Goal: Information Seeking & Learning: Learn about a topic

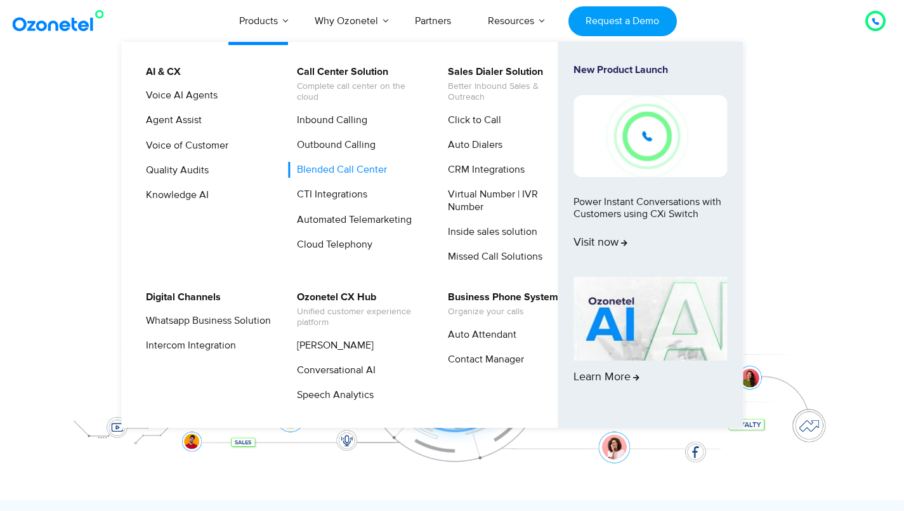
click at [356, 168] on link "Blended Call Center" at bounding box center [339, 170] width 100 height 16
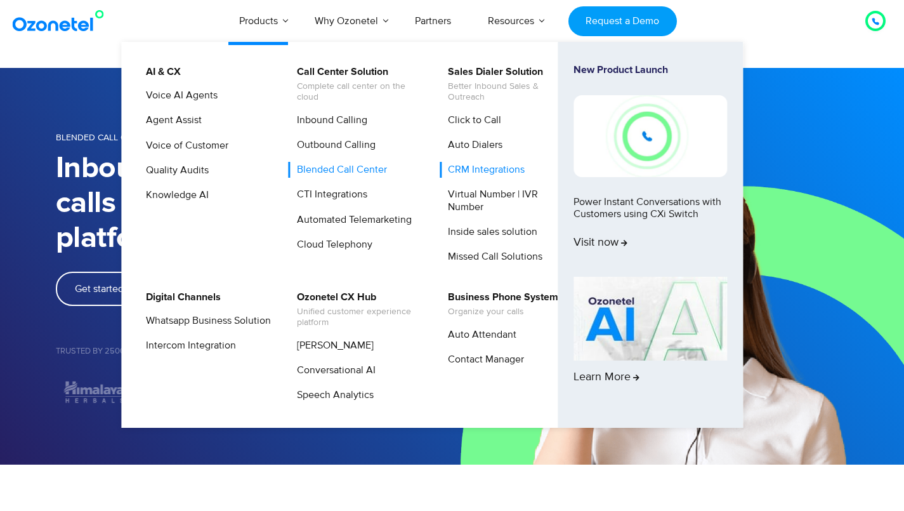
click at [475, 166] on link "CRM Integrations" at bounding box center [482, 170] width 87 height 16
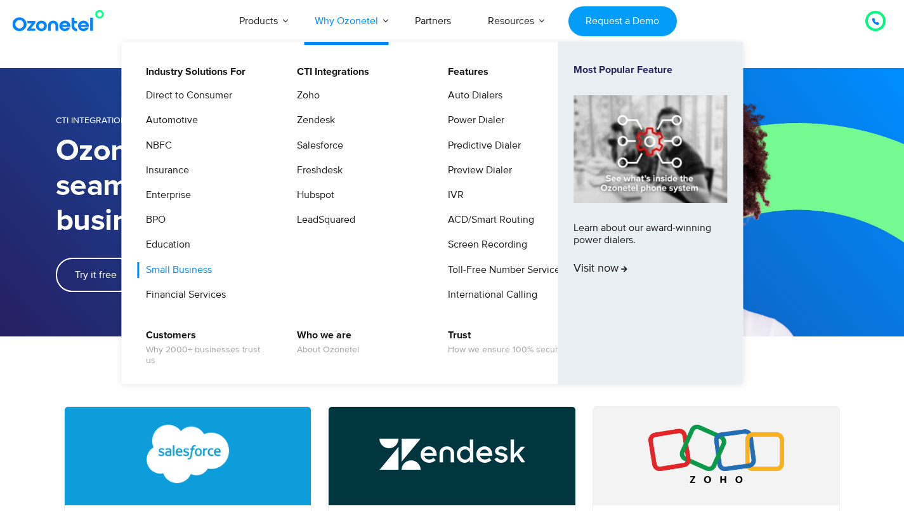
click at [188, 268] on link "Small Business" at bounding box center [176, 270] width 76 height 16
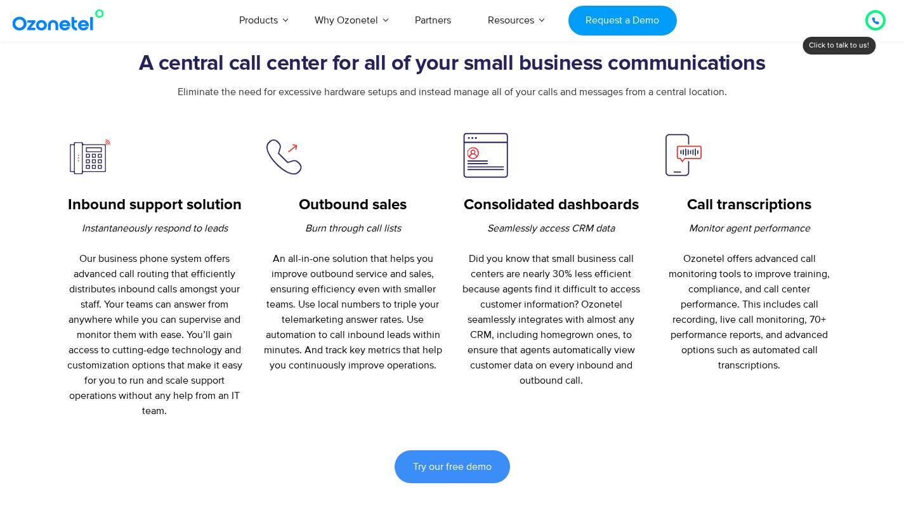
scroll to position [520, 0]
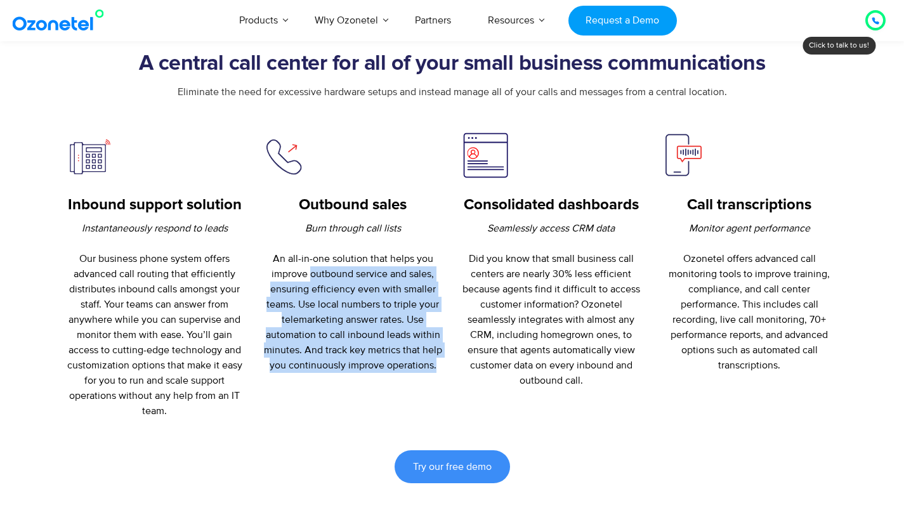
drag, startPoint x: 311, startPoint y: 268, endPoint x: 394, endPoint y: 372, distance: 133.6
click at [394, 372] on div "Outbound sales Burn through call lists An all-in-one solution that helps you im…" at bounding box center [353, 274] width 199 height 287
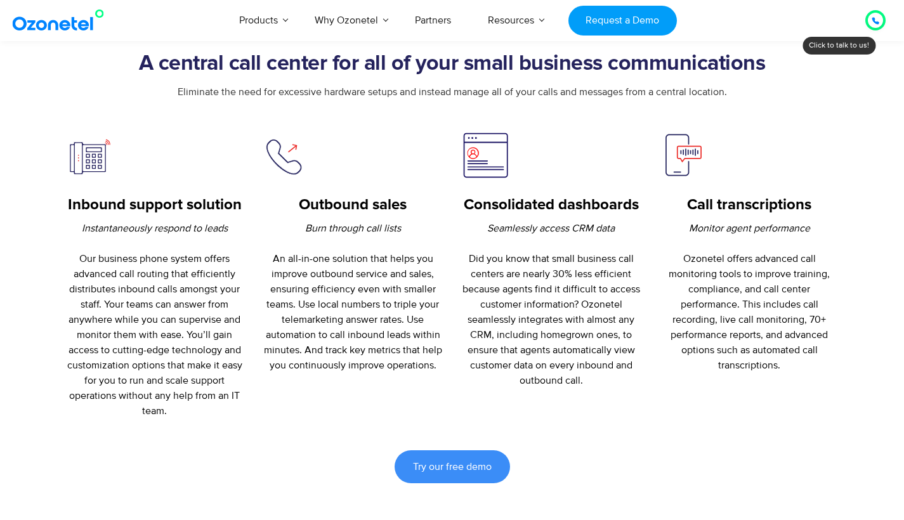
click at [394, 372] on div "Outbound sales Burn through call lists An all-in-one solution that helps you im…" at bounding box center [353, 274] width 199 height 287
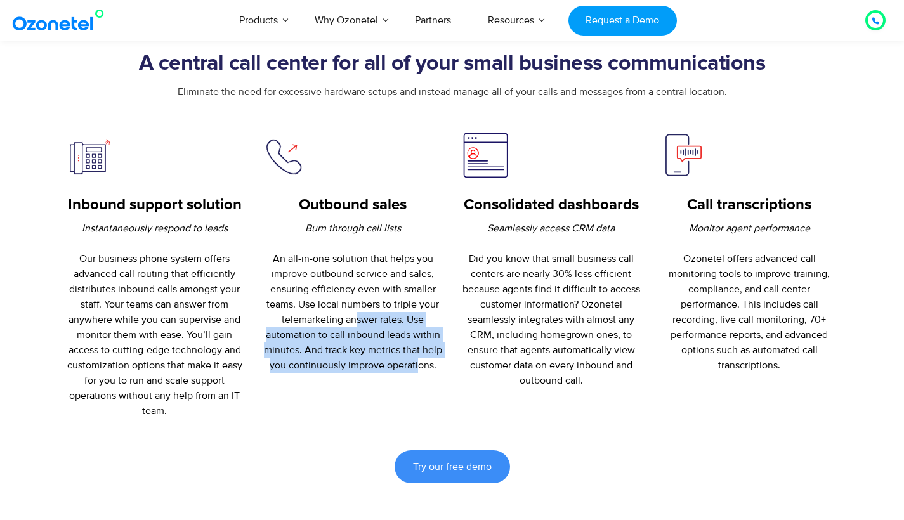
drag, startPoint x: 354, startPoint y: 322, endPoint x: 420, endPoint y: 355, distance: 74.0
click at [420, 355] on p "Burn through call lists An all-in-one solution that helps you improve outbound …" at bounding box center [352, 297] width 179 height 152
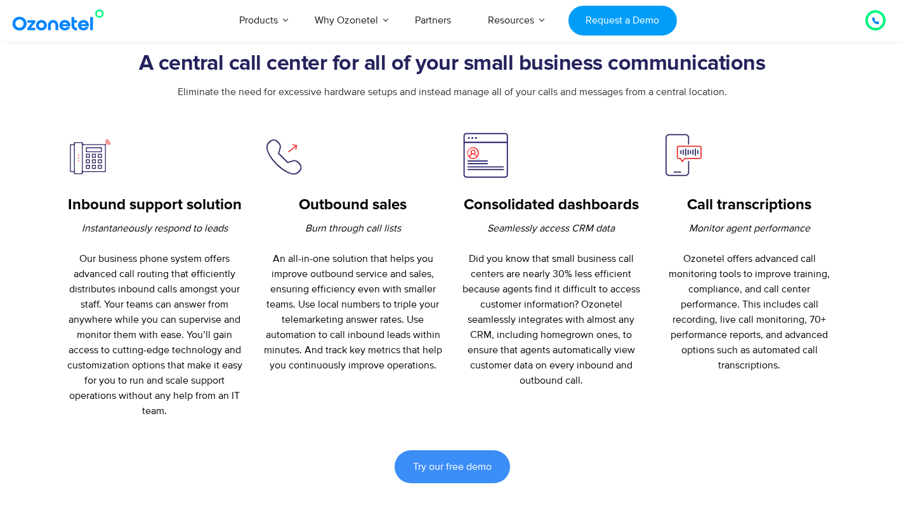
click at [438, 356] on p "Burn through call lists An all-in-one solution that helps you improve outbound …" at bounding box center [352, 297] width 179 height 152
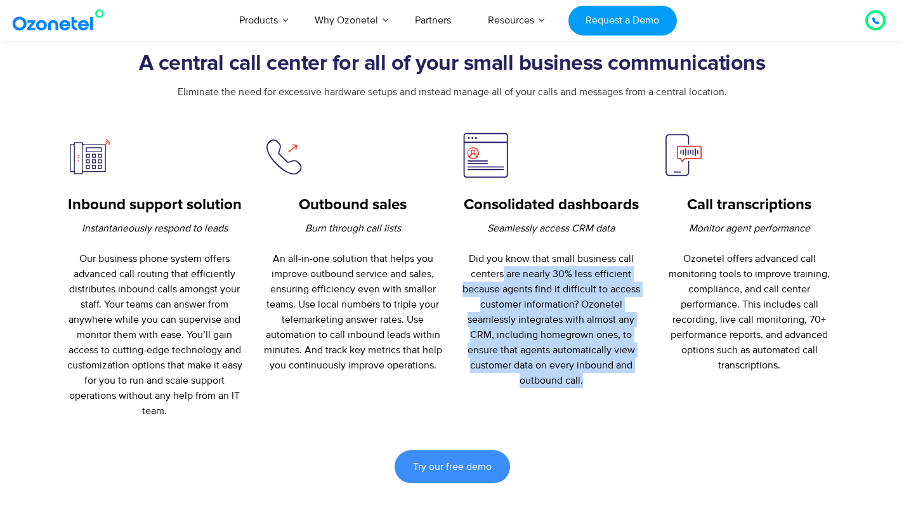
drag, startPoint x: 587, startPoint y: 265, endPoint x: 618, endPoint y: 375, distance: 114.8
click at [618, 375] on p "Seamlessly access CRM data Did you know that small business call centers are ne…" at bounding box center [551, 304] width 179 height 167
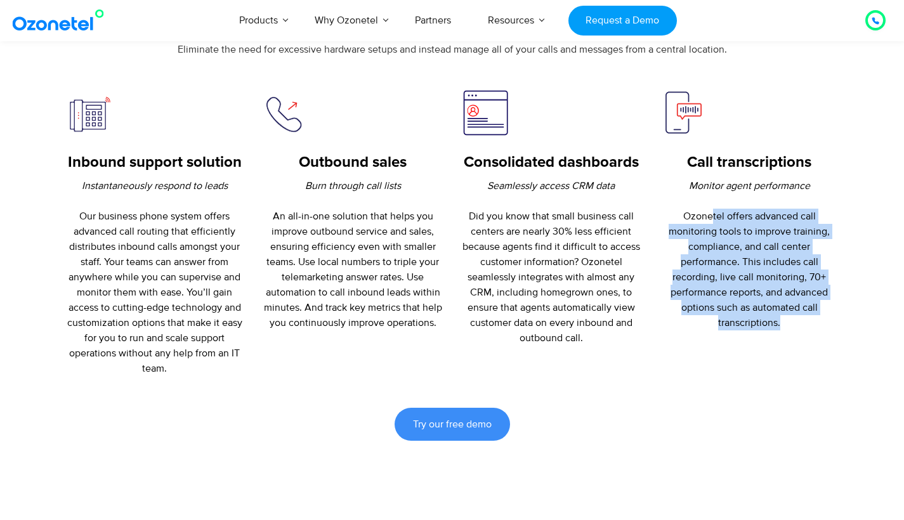
drag, startPoint x: 712, startPoint y: 216, endPoint x: 814, endPoint y: 322, distance: 147.6
click at [814, 322] on p "Monitor agent performance Ozonetel offers advanced call monitoring tools to imp…" at bounding box center [749, 254] width 179 height 152
click at [757, 273] on p "Monitor agent performance Ozonetel offers advanced call monitoring tools to imp…" at bounding box center [749, 254] width 179 height 152
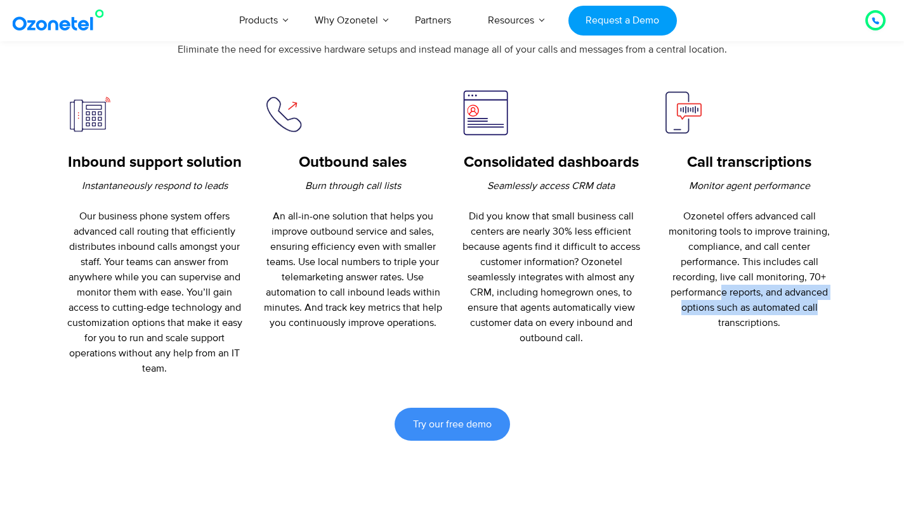
drag, startPoint x: 729, startPoint y: 289, endPoint x: 848, endPoint y: 304, distance: 120.2
click at [848, 304] on div "Call transcriptions Monitor agent performance Ozonetel offers advanced call mon…" at bounding box center [749, 210] width 199 height 242
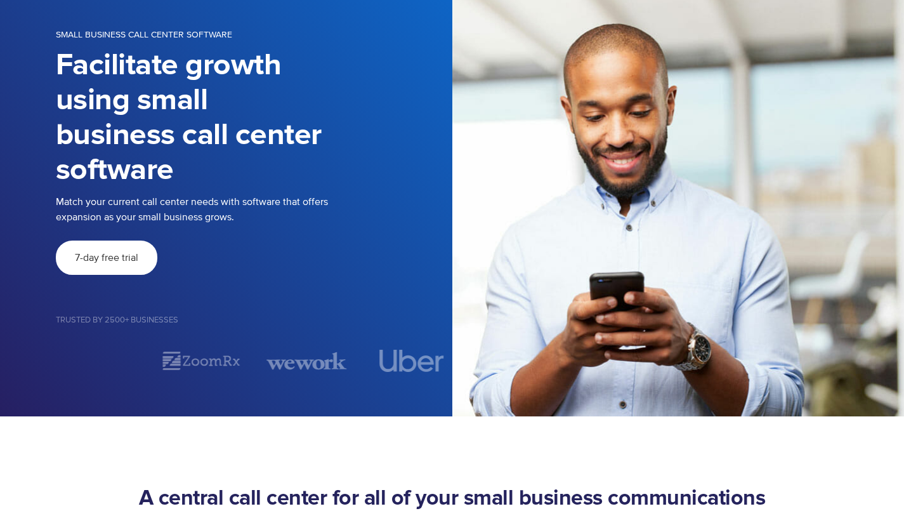
scroll to position [0, 0]
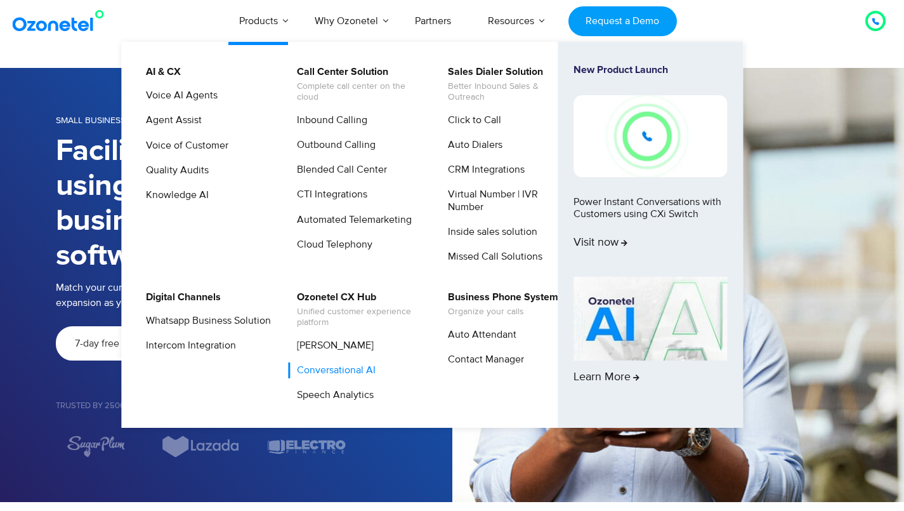
click at [327, 369] on link "Conversational AI" at bounding box center [333, 370] width 89 height 16
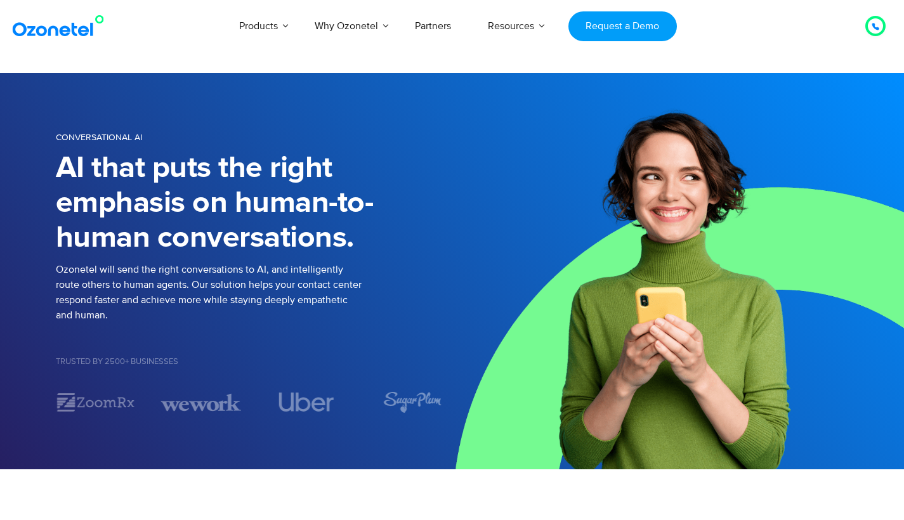
scroll to position [112, 0]
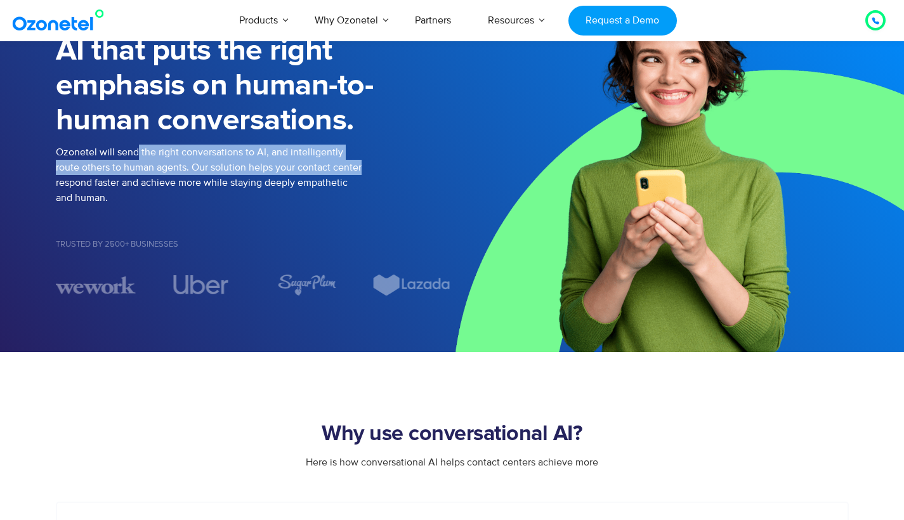
drag, startPoint x: 135, startPoint y: 157, endPoint x: 362, endPoint y: 167, distance: 227.3
click at [362, 167] on p "Ozonetel will send the right conversations to AI, and intelligently route other…" at bounding box center [254, 175] width 396 height 61
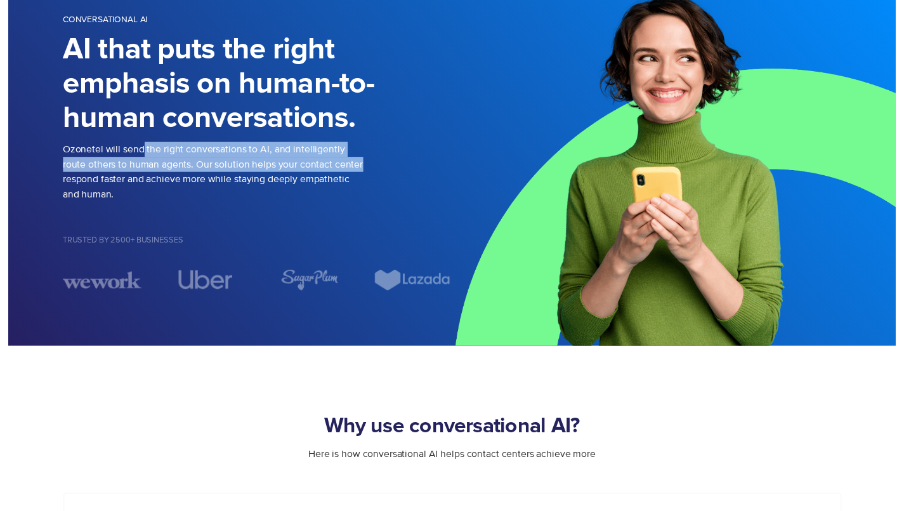
scroll to position [0, 0]
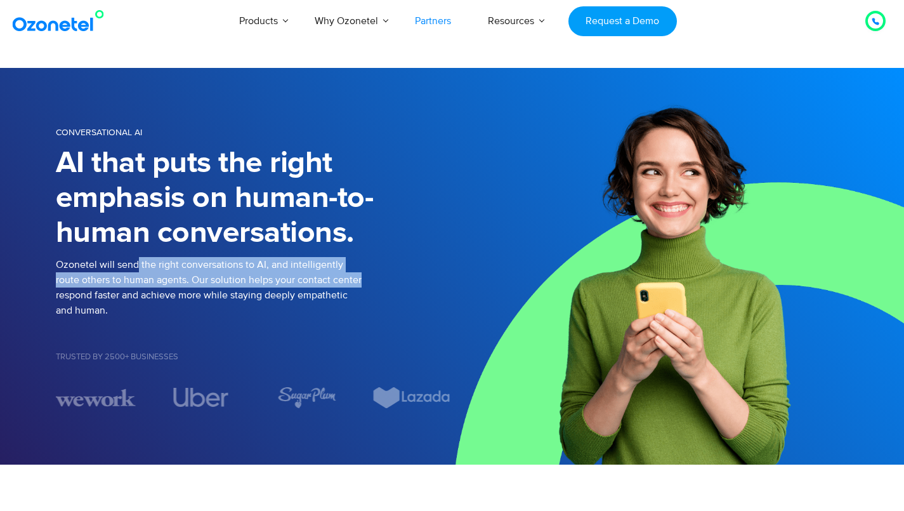
click at [427, 16] on link "Partners" at bounding box center [432, 21] width 73 height 42
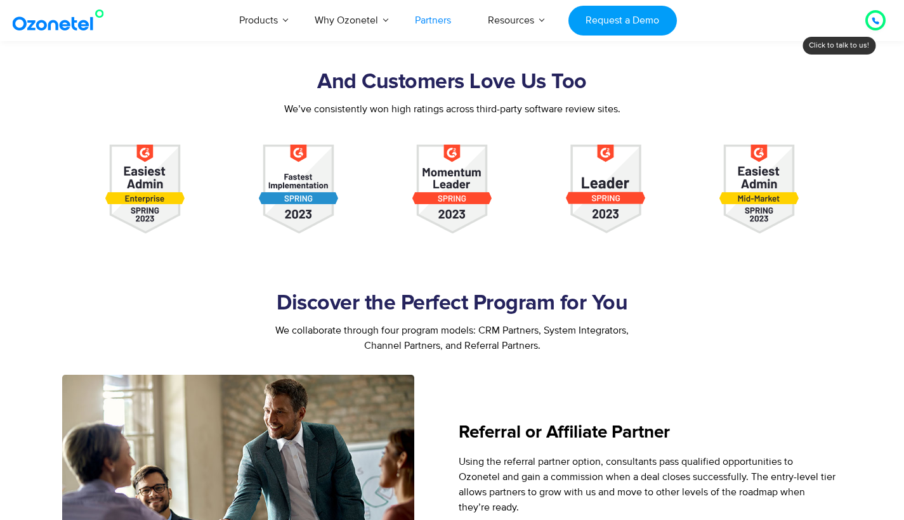
scroll to position [1857, 0]
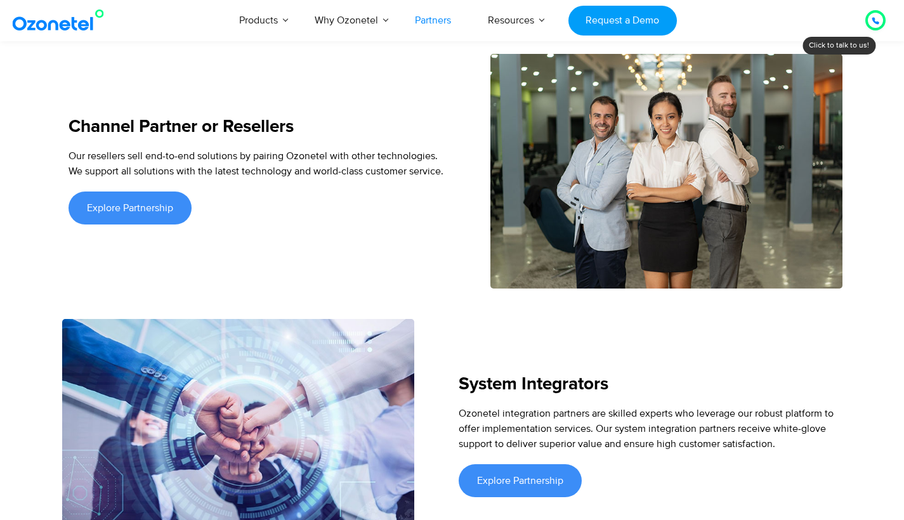
drag, startPoint x: 528, startPoint y: 385, endPoint x: 822, endPoint y: 415, distance: 295.8
click at [822, 415] on div "Ozonetel integration partners are skilled experts who leverage our robust platf…" at bounding box center [647, 429] width 377 height 46
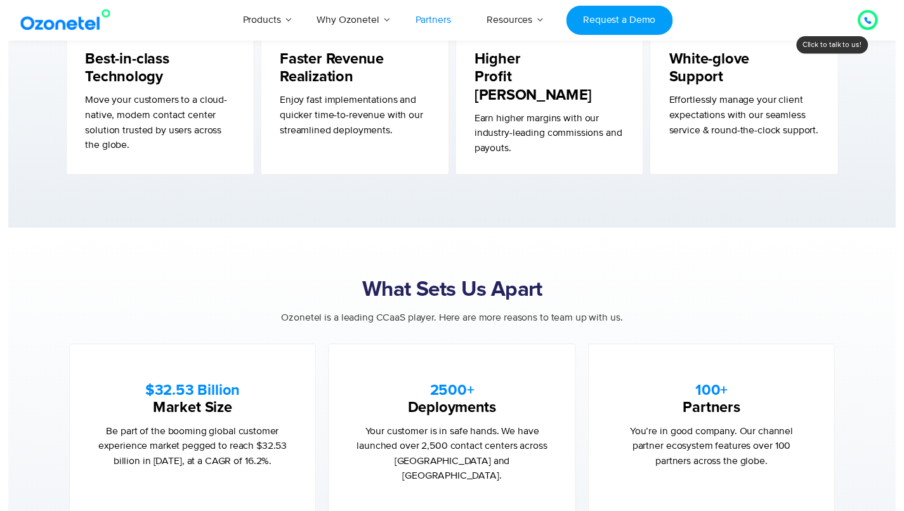
scroll to position [0, 0]
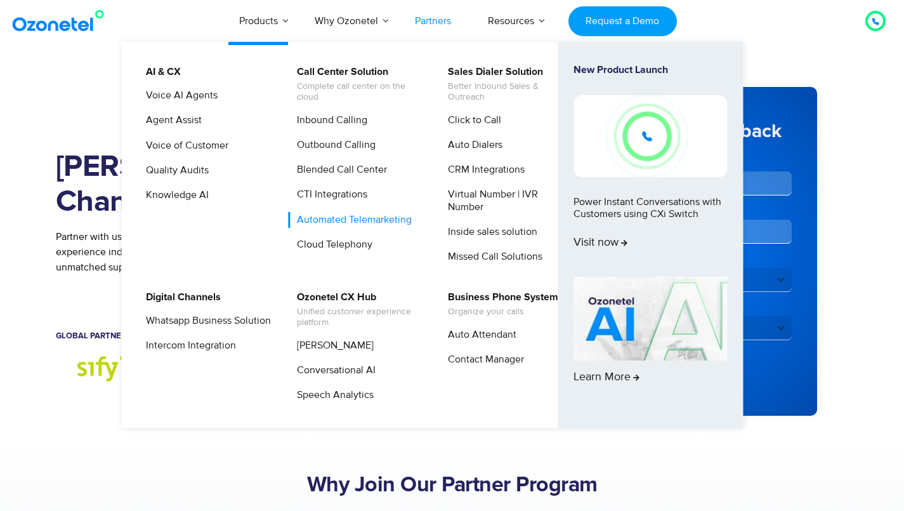
click at [354, 217] on link "Automated Telemarketing" at bounding box center [351, 220] width 125 height 16
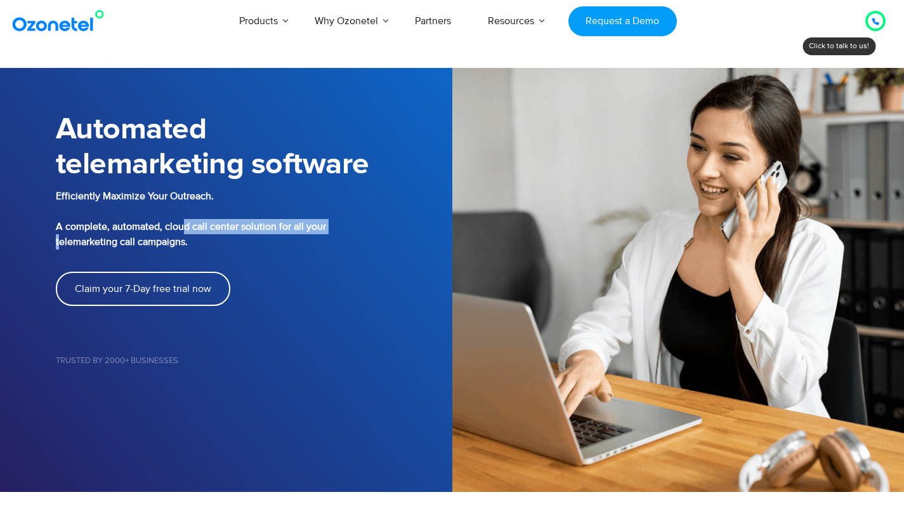
drag, startPoint x: 179, startPoint y: 231, endPoint x: 341, endPoint y: 230, distance: 161.7
click at [326, 230] on b ". A complete, automated, cloud call center solution for all your telemarketing …" at bounding box center [191, 219] width 270 height 58
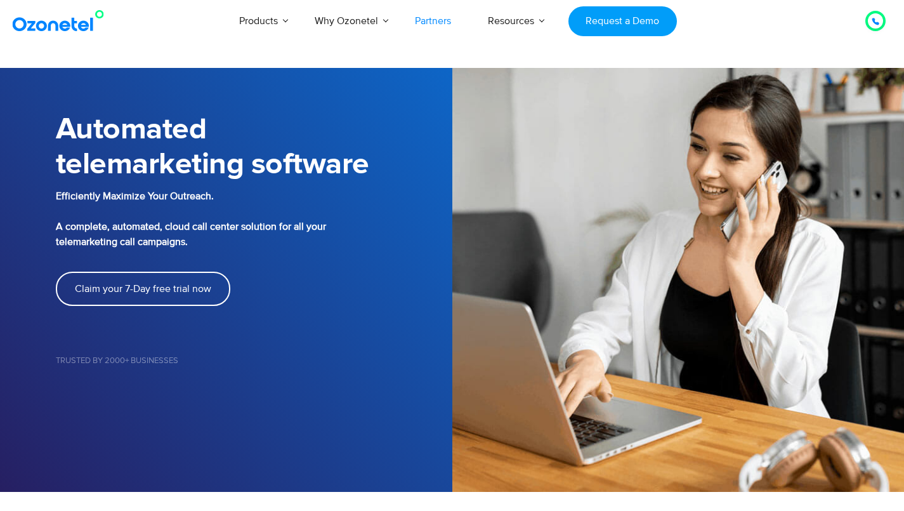
click at [430, 25] on link "Partners" at bounding box center [432, 21] width 73 height 42
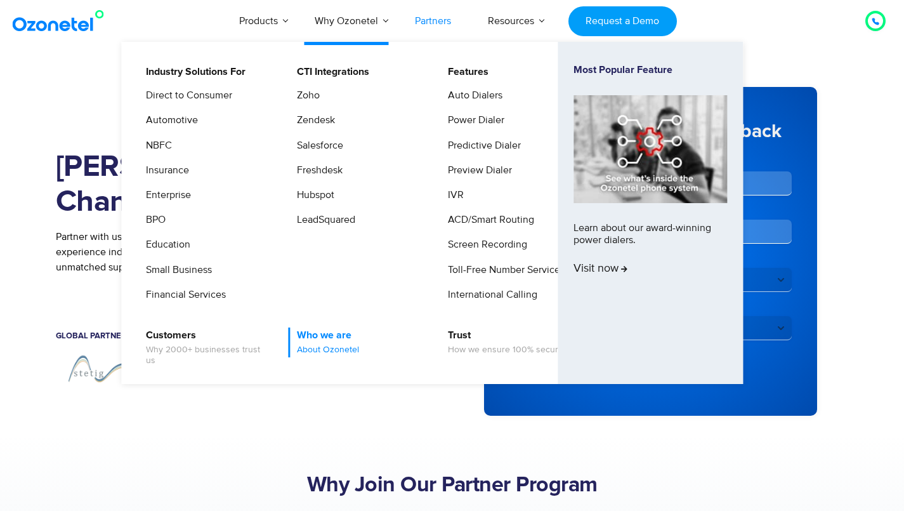
click at [322, 339] on link "Who we are About Ozonetel" at bounding box center [325, 342] width 72 height 30
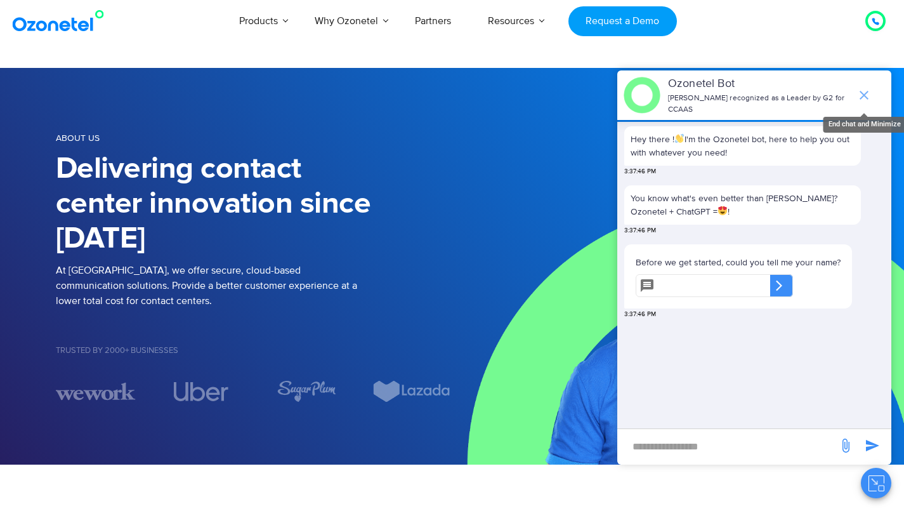
click at [862, 91] on icon "end chat or minimize" at bounding box center [863, 95] width 9 height 9
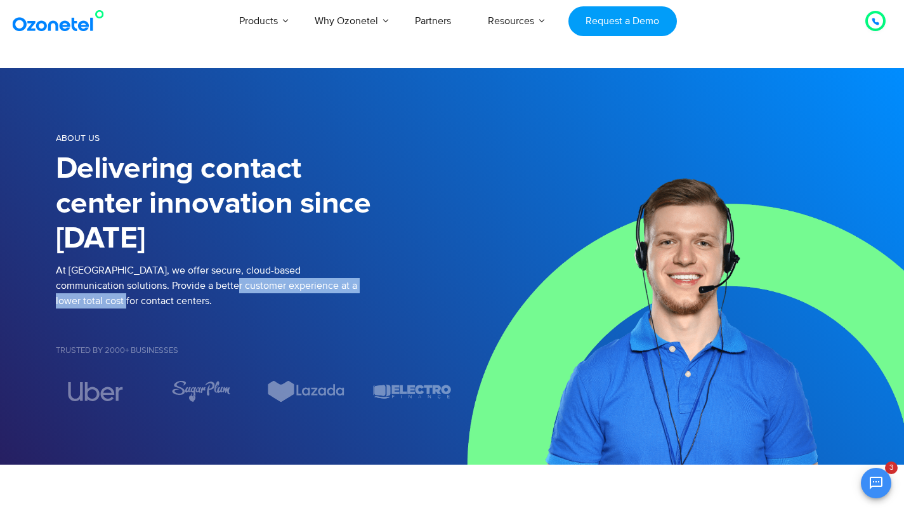
drag, startPoint x: 169, startPoint y: 277, endPoint x: 354, endPoint y: 285, distance: 185.4
click at [354, 285] on p "At [GEOGRAPHIC_DATA], we offer secure, cloud-based communication solutions. Pro…" at bounding box center [254, 286] width 396 height 46
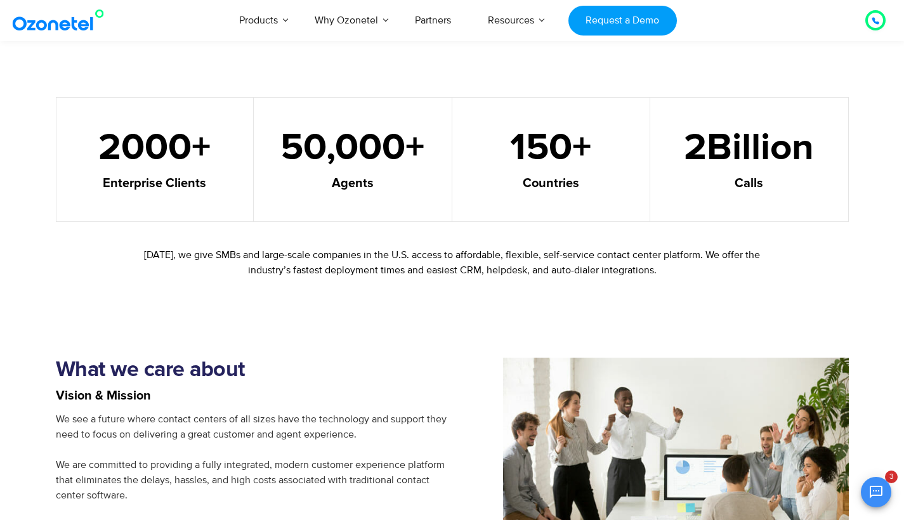
scroll to position [1062, 0]
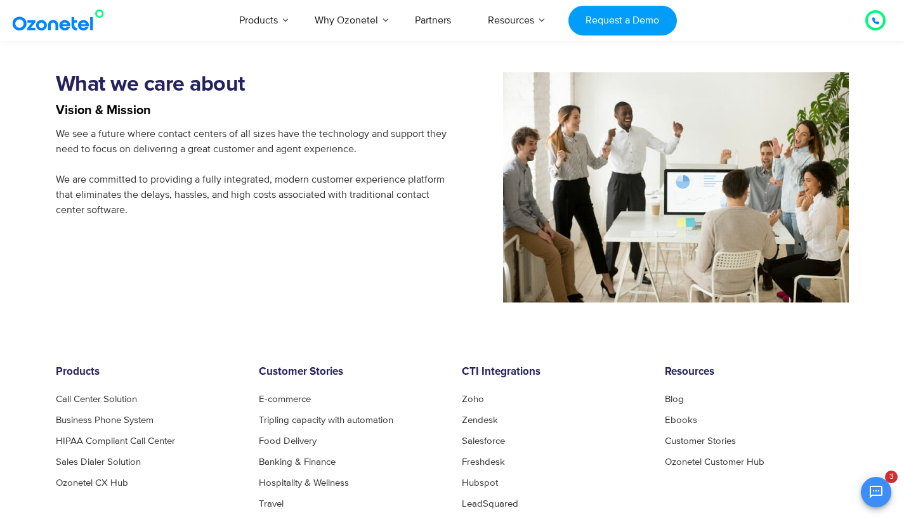
drag, startPoint x: 171, startPoint y: 140, endPoint x: 379, endPoint y: 256, distance: 238.2
click at [381, 255] on div "What we care about Vision & Mission We see a future where contact centers of al…" at bounding box center [254, 187] width 396 height 230
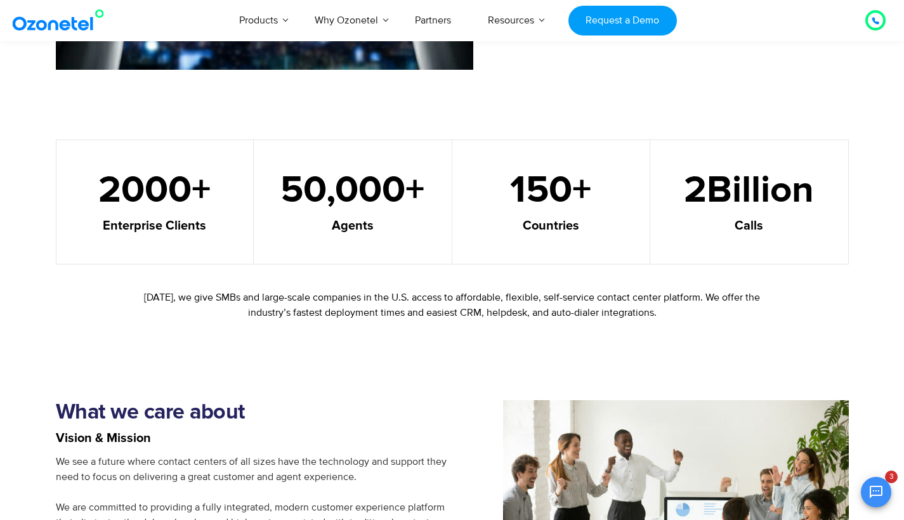
scroll to position [368, 0]
